Goal: Information Seeking & Learning: Learn about a topic

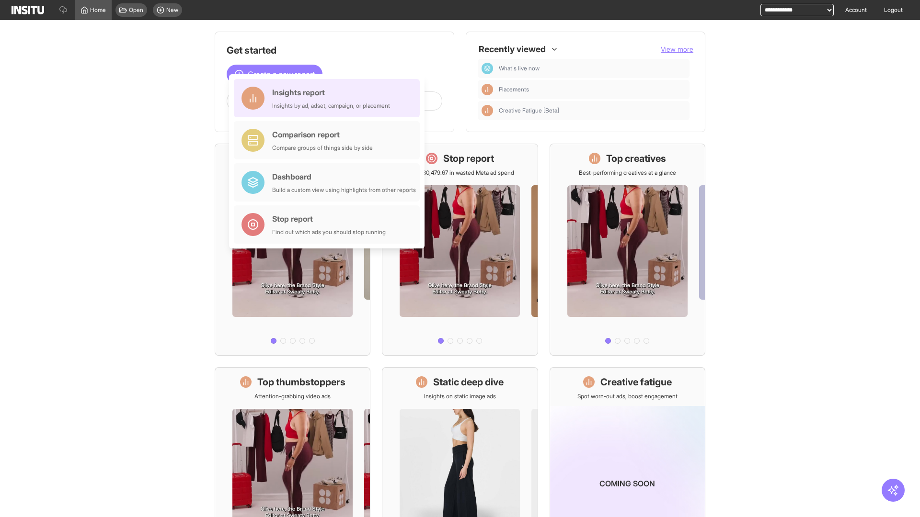
click at [329, 98] on div "Insights report Insights by ad, adset, campaign, or placement" at bounding box center [331, 98] width 118 height 23
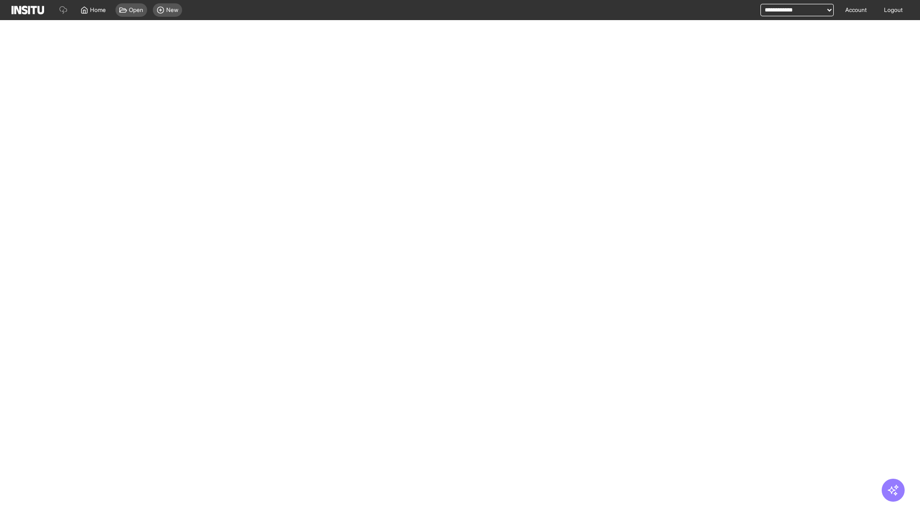
select select "**"
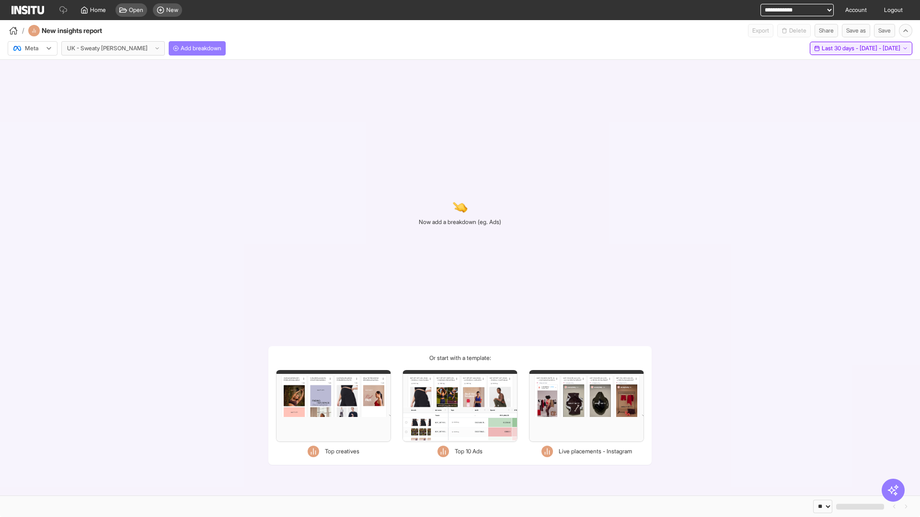
click at [838, 48] on span "Last 30 days - [DATE] - [DATE]" at bounding box center [860, 49] width 79 height 8
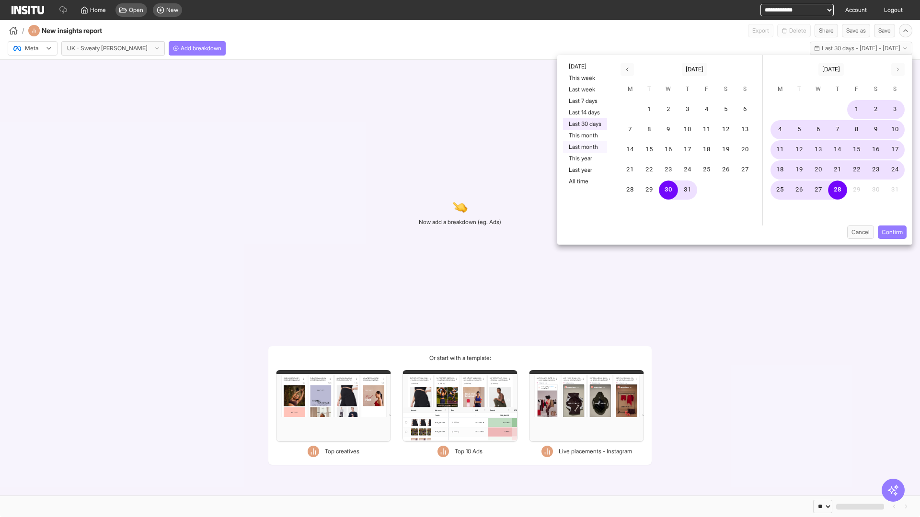
click at [584, 147] on button "Last month" at bounding box center [585, 146] width 44 height 11
